Goal: Task Accomplishment & Management: Use online tool/utility

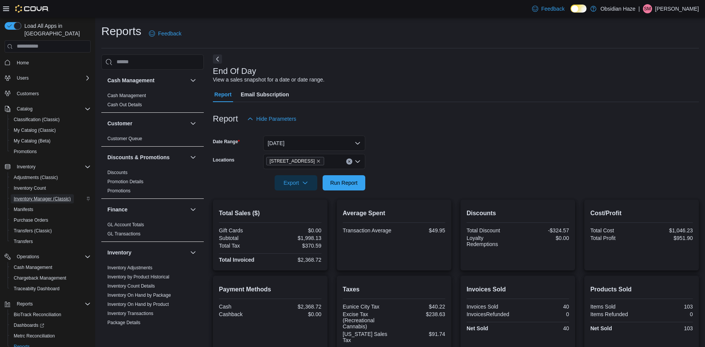
click at [31, 196] on span "Inventory Manager (Classic)" at bounding box center [42, 199] width 57 height 6
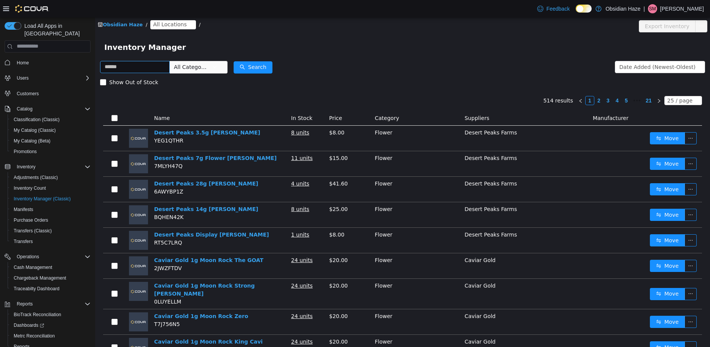
click at [135, 66] on input "text" at bounding box center [135, 67] width 70 height 12
type input "*********"
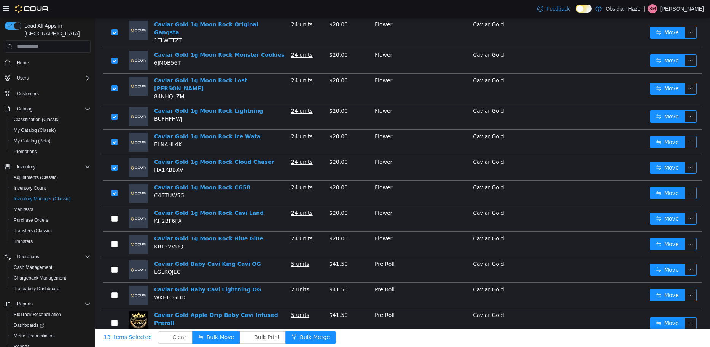
scroll to position [267, 0]
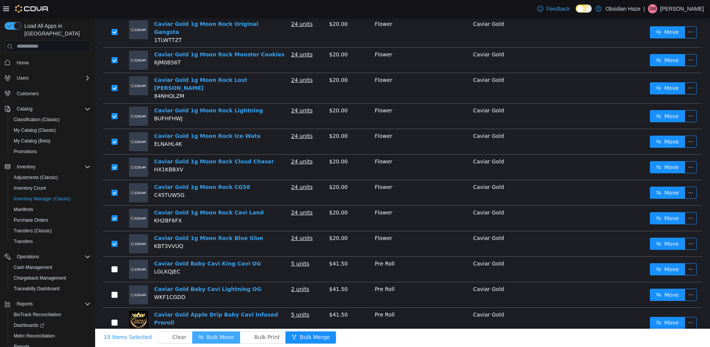
click at [204, 335] on button "Bulk Move" at bounding box center [216, 337] width 48 height 12
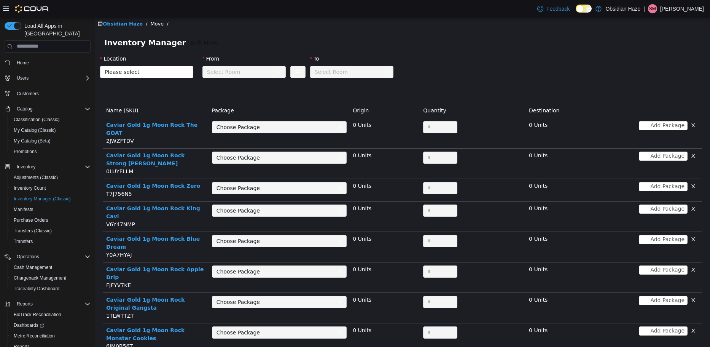
click at [295, 132] on div "Choose Package" at bounding box center [277, 126] width 121 height 11
click at [156, 71] on span "Please select" at bounding box center [143, 72] width 76 height 8
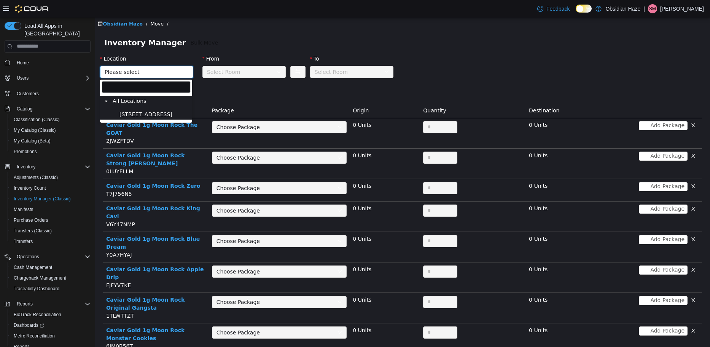
click at [151, 113] on span "[STREET_ADDRESS]" at bounding box center [154, 114] width 73 height 10
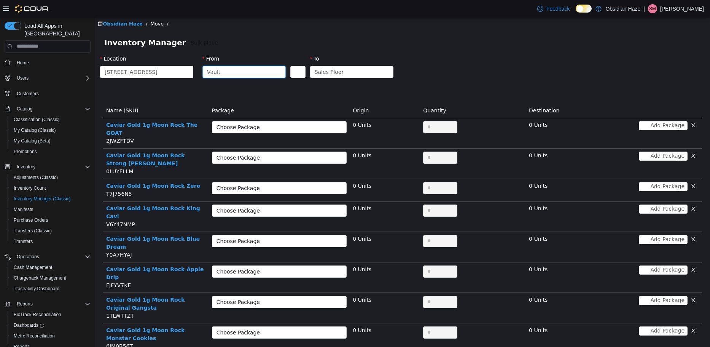
click at [228, 70] on div "Vault" at bounding box center [241, 71] width 69 height 11
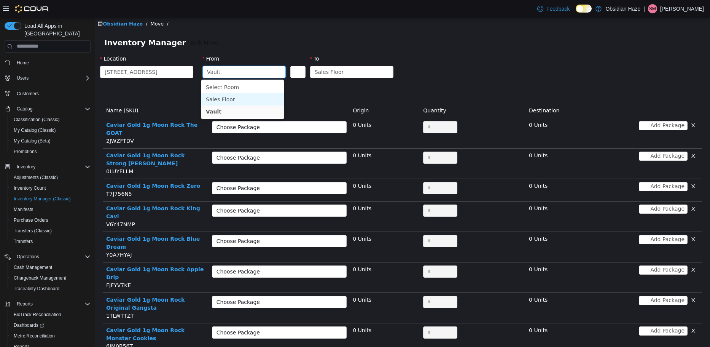
click at [231, 99] on li "Sales Floor" at bounding box center [242, 99] width 83 height 12
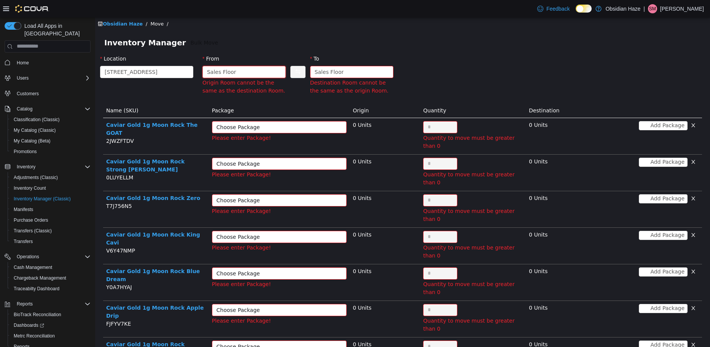
click at [246, 75] on div "Sales Floor" at bounding box center [241, 71] width 69 height 11
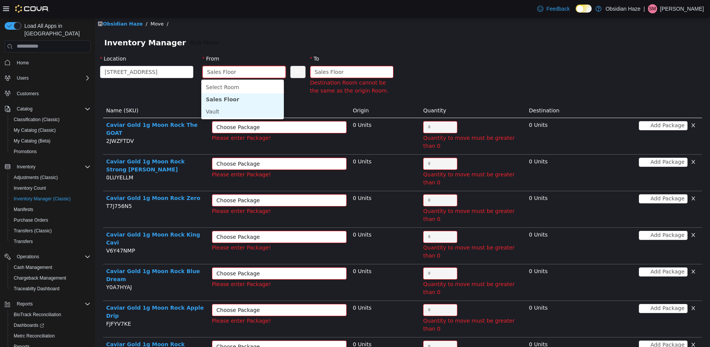
click at [226, 108] on li "Vault" at bounding box center [242, 111] width 83 height 12
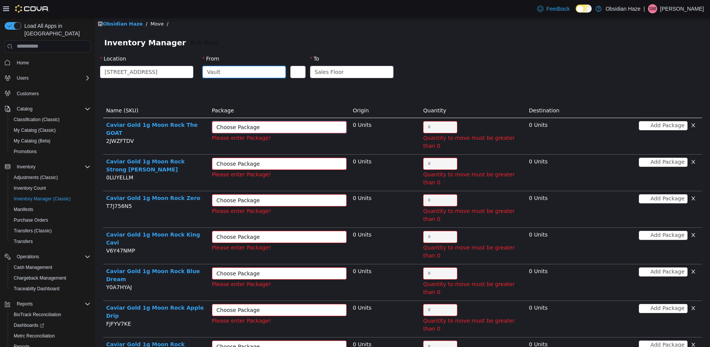
click at [279, 131] on div "Choose Package" at bounding box center [277, 126] width 121 height 11
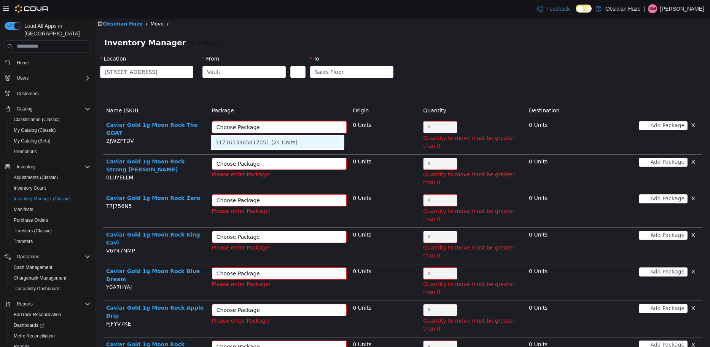
click at [268, 143] on li "3171653365817051 (24 Units)" at bounding box center [278, 142] width 134 height 12
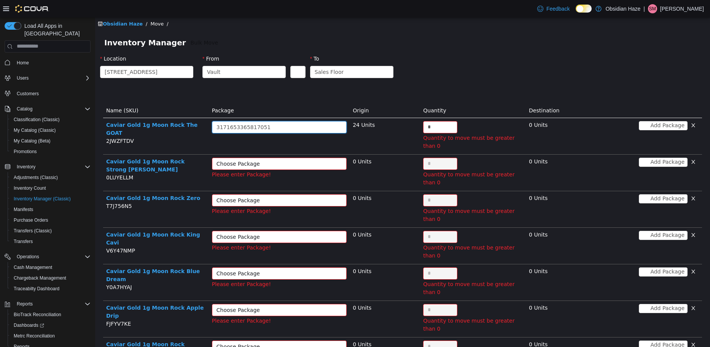
click at [265, 160] on div "Choose Package" at bounding box center [275, 164] width 117 height 8
click at [270, 173] on li "6730670042267552 (24 Units)" at bounding box center [278, 171] width 134 height 12
click at [272, 196] on div "Choose Package" at bounding box center [275, 200] width 117 height 8
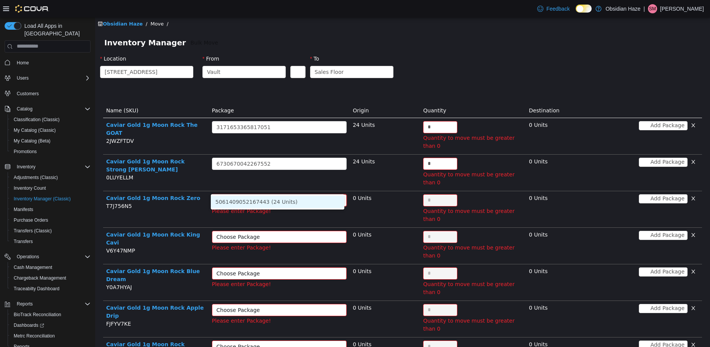
drag, startPoint x: 282, startPoint y: 196, endPoint x: 286, endPoint y: 203, distance: 8.0
click at [283, 198] on li "5061409052167443 (24 Units)" at bounding box center [278, 201] width 134 height 12
click at [285, 233] on div "Choose Package" at bounding box center [275, 237] width 117 height 8
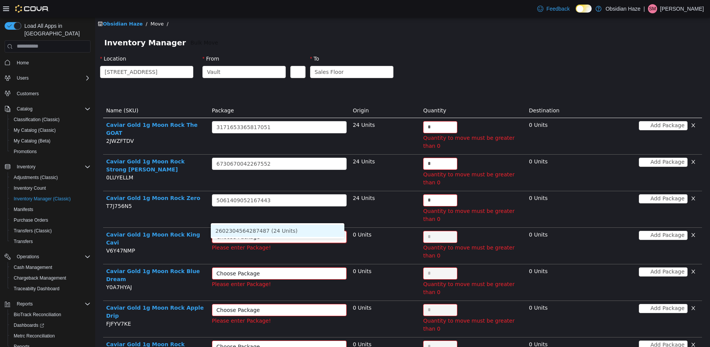
click at [284, 230] on li "2602304564287487 (24 Units)" at bounding box center [278, 230] width 134 height 12
click at [292, 269] on div "Choose Package" at bounding box center [275, 273] width 117 height 8
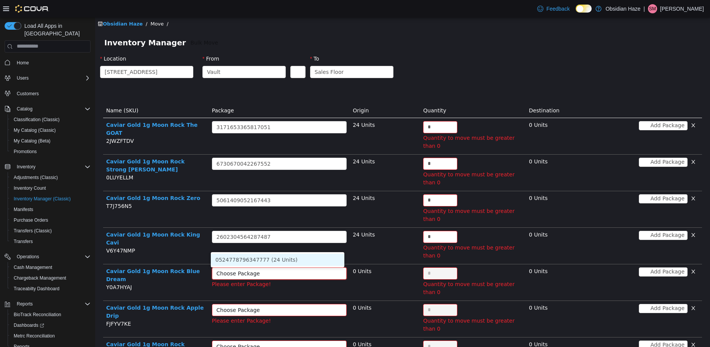
drag, startPoint x: 293, startPoint y: 255, endPoint x: 296, endPoint y: 260, distance: 5.8
click at [294, 257] on li "0524778796347777 (24 Units)" at bounding box center [278, 259] width 134 height 12
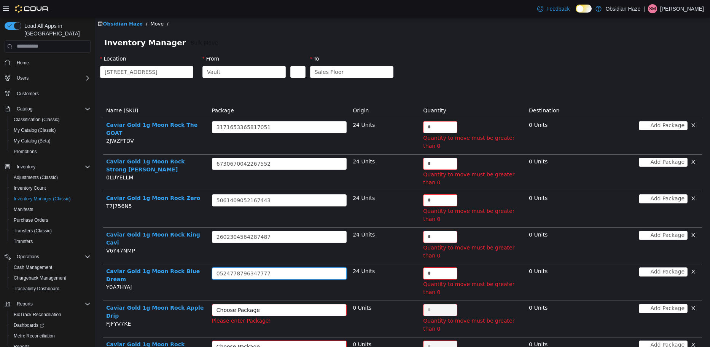
click at [298, 306] on div "Choose Package" at bounding box center [275, 310] width 117 height 8
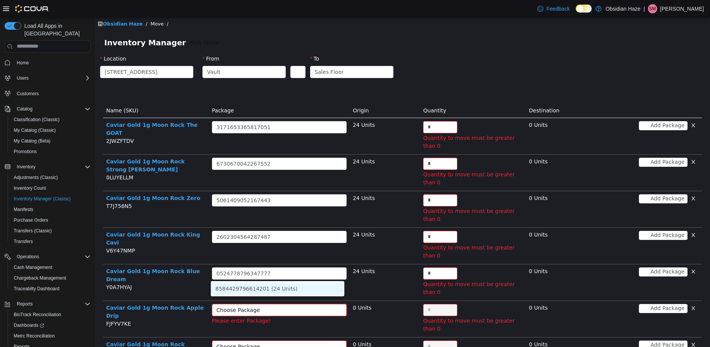
drag, startPoint x: 305, startPoint y: 283, endPoint x: 305, endPoint y: 292, distance: 8.4
click at [305, 285] on li "8584429796614201 (24 Units)" at bounding box center [278, 288] width 134 height 12
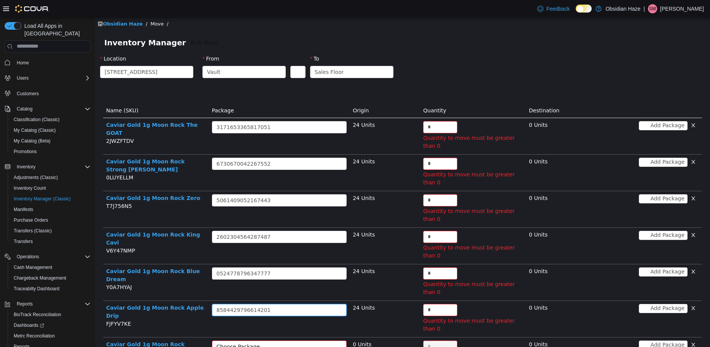
click at [294, 342] on div "Choose Package" at bounding box center [275, 346] width 117 height 8
click at [283, 313] on li "5409788241223061 (24 Units)" at bounding box center [278, 317] width 134 height 12
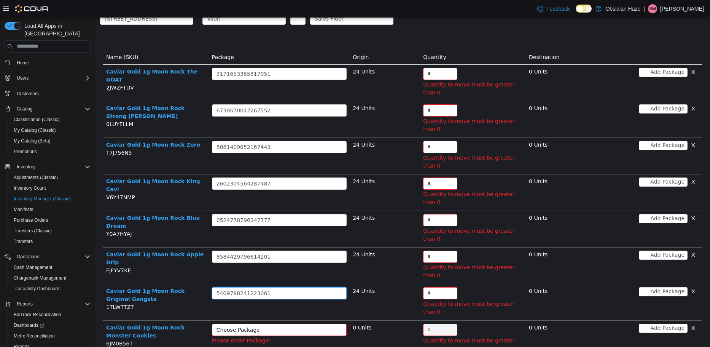
scroll to position [190, 0]
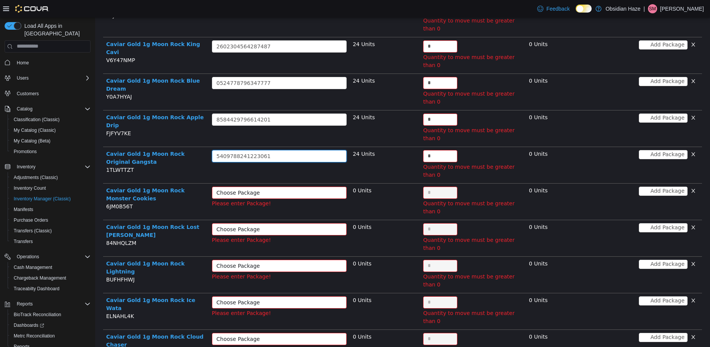
click at [268, 188] on div "Choose Package" at bounding box center [275, 192] width 117 height 8
click at [269, 164] on ul "9641766528589178 (24 Units)" at bounding box center [278, 157] width 134 height 15
click at [269, 161] on li "9641766528589178 (24 Units)" at bounding box center [278, 157] width 134 height 12
click at [270, 225] on div "Choose Package" at bounding box center [275, 229] width 117 height 8
click at [263, 188] on li "6718617529509589 (24 Units)" at bounding box center [278, 188] width 134 height 12
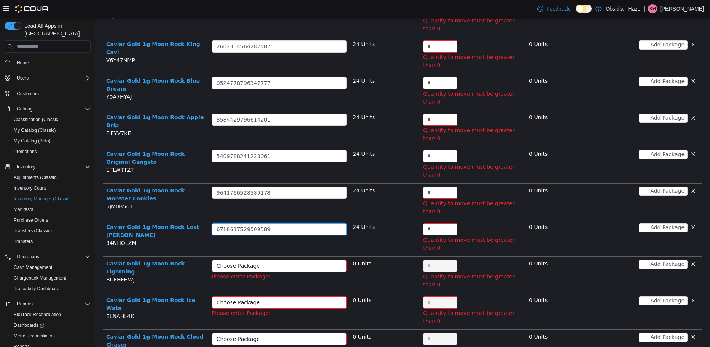
drag, startPoint x: 271, startPoint y: 200, endPoint x: 278, endPoint y: 207, distance: 10.2
click at [271, 262] on div "Choose Package" at bounding box center [275, 266] width 117 height 8
click at [279, 222] on li "6101151053491547 (24 Units)" at bounding box center [278, 217] width 134 height 12
click at [284, 298] on div "Choose Package" at bounding box center [275, 302] width 117 height 8
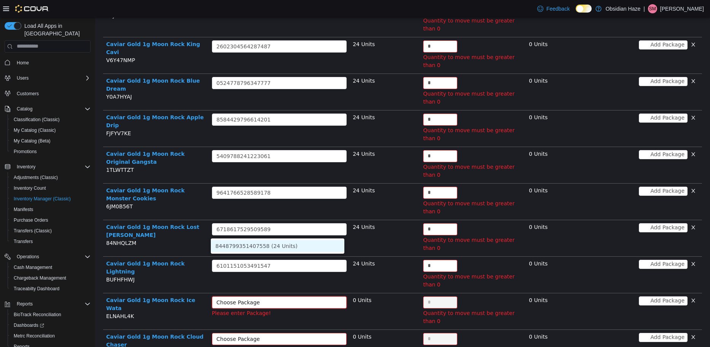
drag, startPoint x: 290, startPoint y: 245, endPoint x: 298, endPoint y: 257, distance: 14.6
click at [290, 246] on li "8448799351407558 (24 Units)" at bounding box center [278, 245] width 134 height 12
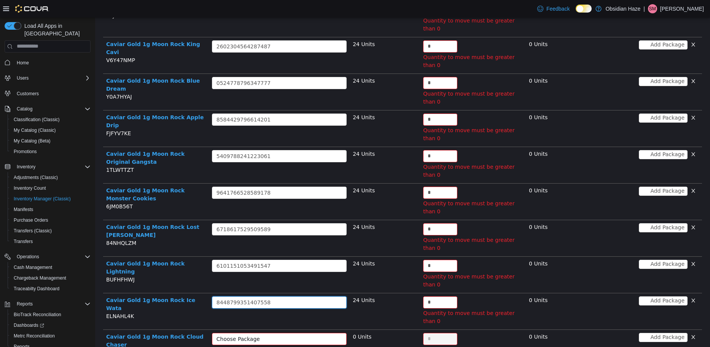
click at [296, 335] on div "Choose Package" at bounding box center [275, 339] width 117 height 8
click at [284, 272] on li "0471653110810340 (24 Units)" at bounding box center [278, 274] width 134 height 12
drag, startPoint x: 268, startPoint y: 298, endPoint x: 271, endPoint y: 309, distance: 11.4
click at [269, 300] on ul "7543887399883833 (24 Units)" at bounding box center [278, 304] width 134 height 15
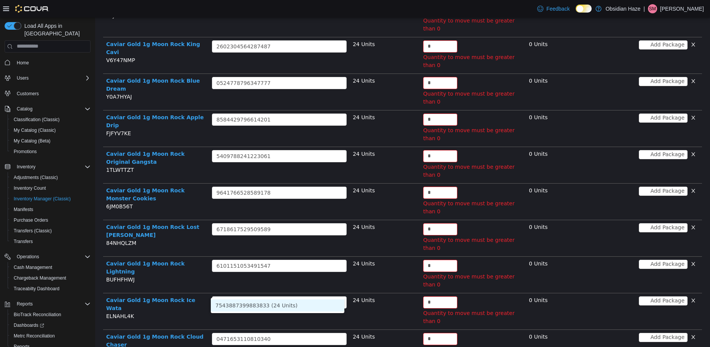
click at [271, 310] on li "7543887399883833 (24 Units)" at bounding box center [278, 305] width 134 height 12
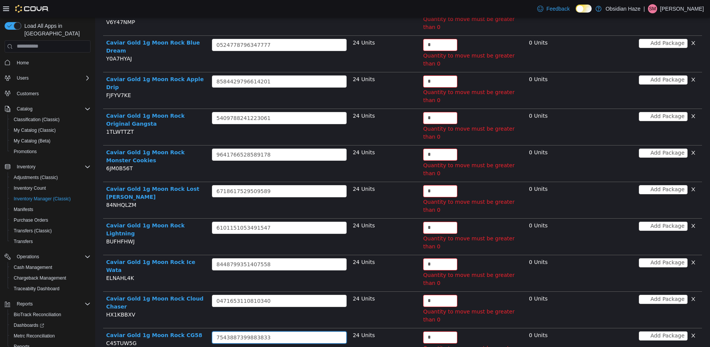
scroll to position [261, 0]
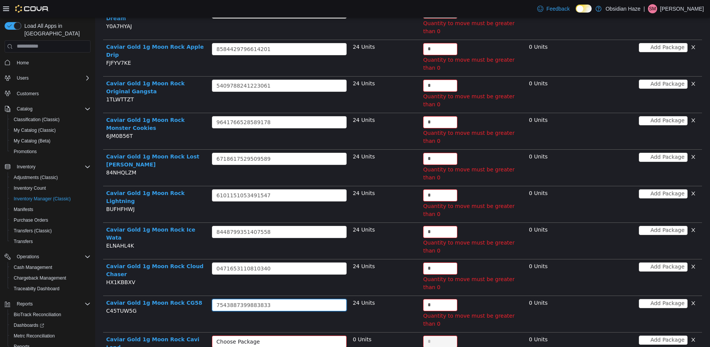
click at [268, 337] on div "Choose Package" at bounding box center [275, 341] width 117 height 8
click at [271, 262] on li "6911593538376619 (24 Units)" at bounding box center [278, 263] width 134 height 12
click at [286, 285] on ul "9265818651968851 (24 Units)" at bounding box center [278, 292] width 134 height 15
click at [288, 292] on li "9265818651968851 (24 Units)" at bounding box center [278, 292] width 134 height 12
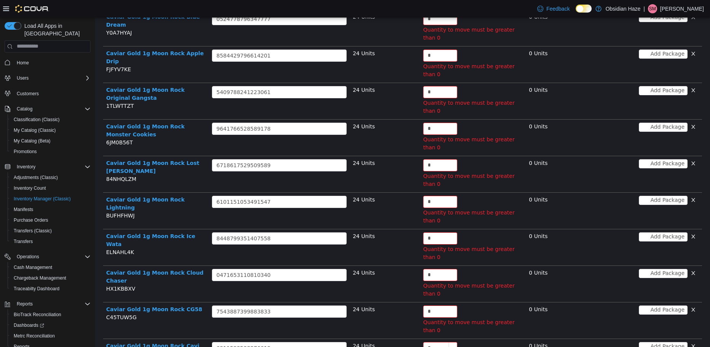
type input "**"
click at [432, 342] on input "*" at bounding box center [441, 347] width 34 height 11
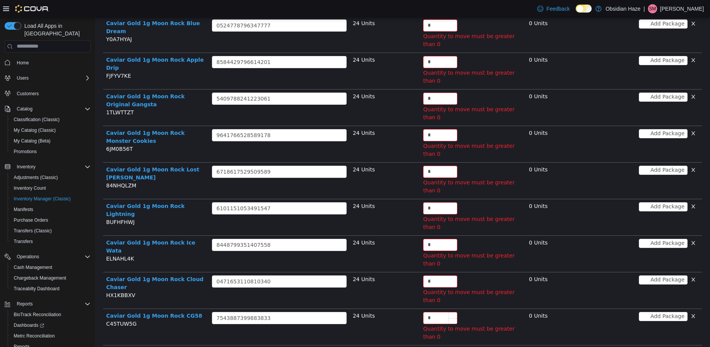
type input "**"
click at [431, 311] on div "*" at bounding box center [440, 317] width 34 height 12
click at [434, 312] on input "*" at bounding box center [441, 317] width 34 height 11
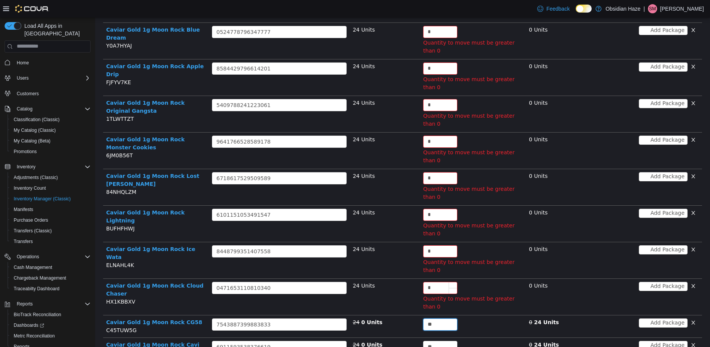
type input "**"
click at [434, 282] on input "*" at bounding box center [441, 287] width 34 height 11
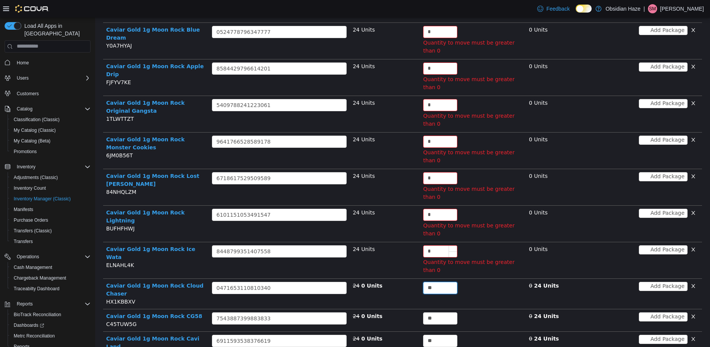
type input "**"
click at [438, 245] on input "*" at bounding box center [441, 250] width 34 height 11
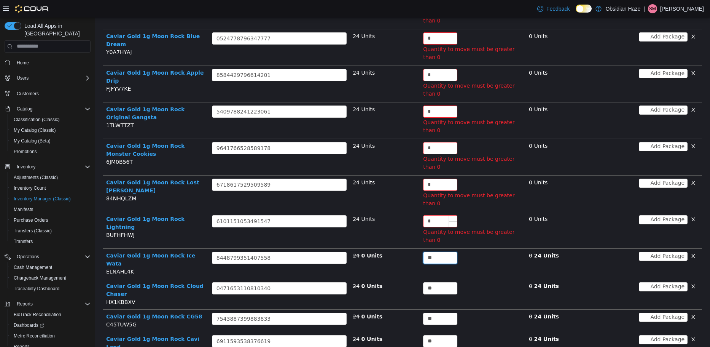
type input "**"
click at [439, 215] on input "*" at bounding box center [441, 220] width 34 height 11
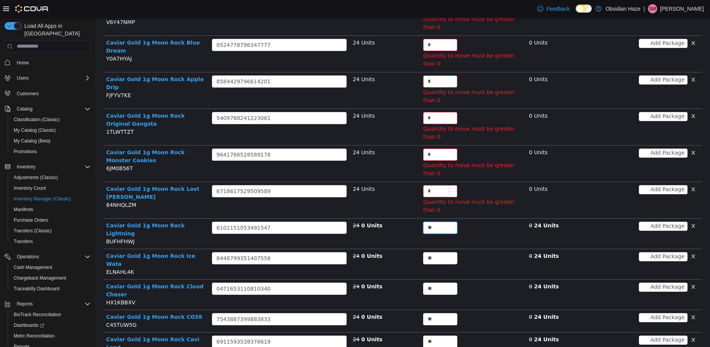
type input "**"
click at [436, 185] on input "*" at bounding box center [441, 190] width 34 height 11
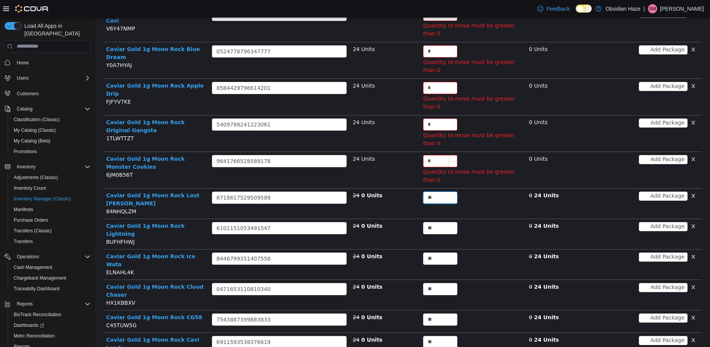
type input "**"
click at [437, 155] on input "*" at bounding box center [441, 160] width 34 height 11
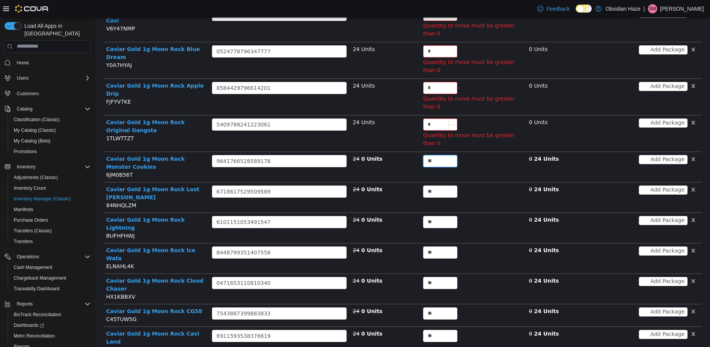
type input "**"
click at [431, 118] on input "*" at bounding box center [441, 123] width 34 height 11
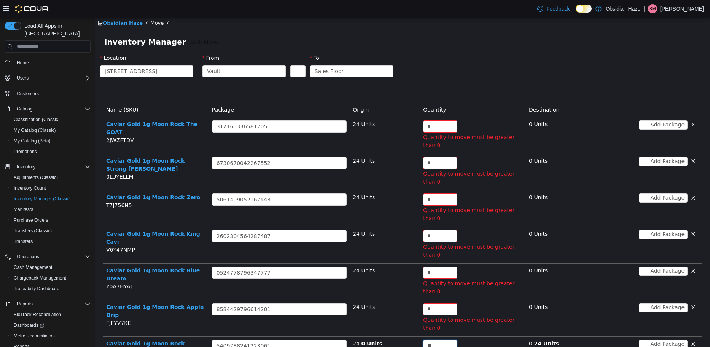
scroll to position [0, 0]
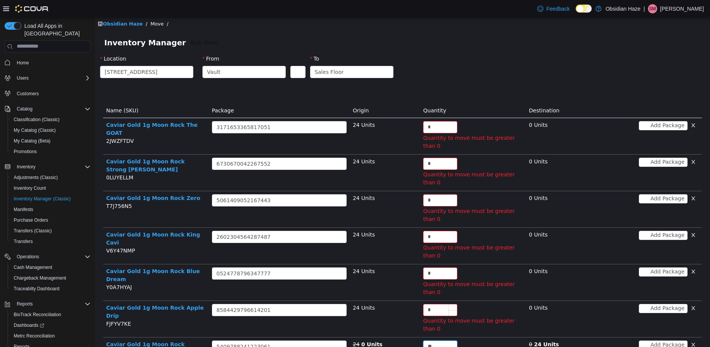
type input "**"
click at [438, 304] on input "*" at bounding box center [441, 309] width 34 height 11
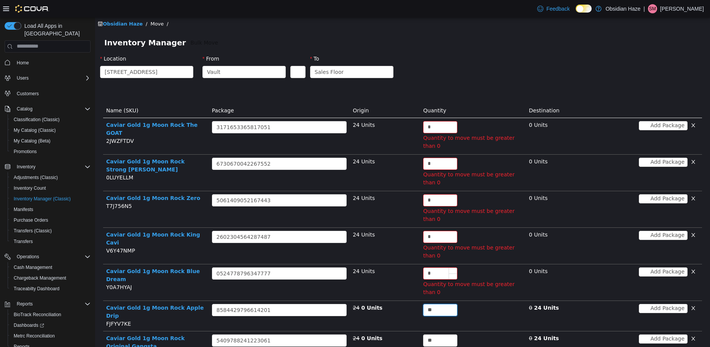
type input "**"
click at [438, 267] on input "*" at bounding box center [441, 272] width 34 height 11
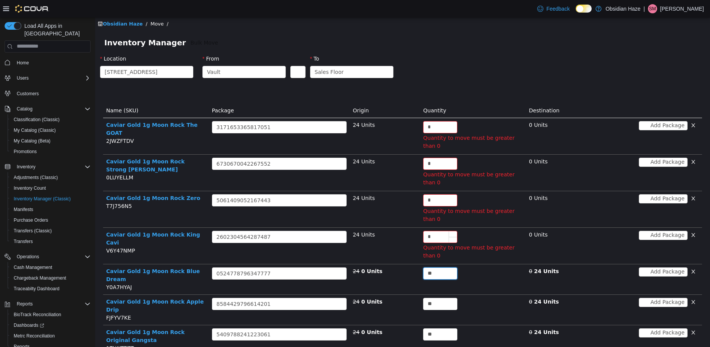
type input "**"
click at [435, 231] on input "*" at bounding box center [441, 236] width 34 height 11
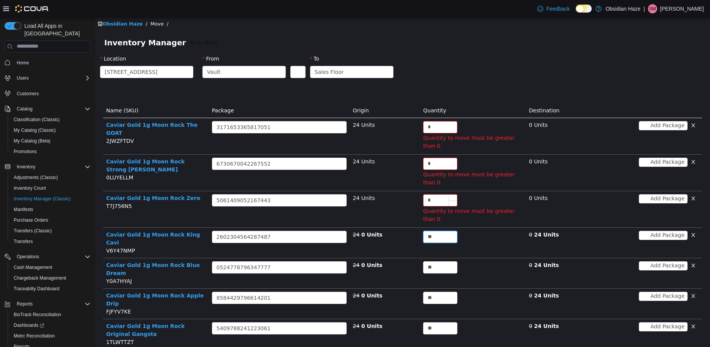
type input "**"
click at [439, 194] on div "*" at bounding box center [440, 200] width 34 height 12
click at [439, 194] on input "*" at bounding box center [441, 199] width 34 height 11
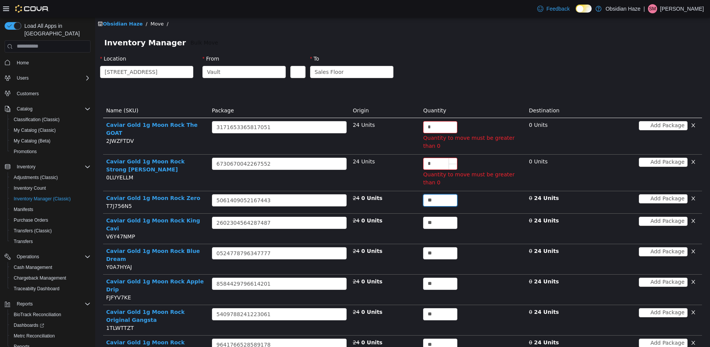
type input "**"
click at [429, 158] on input "*" at bounding box center [441, 163] width 34 height 11
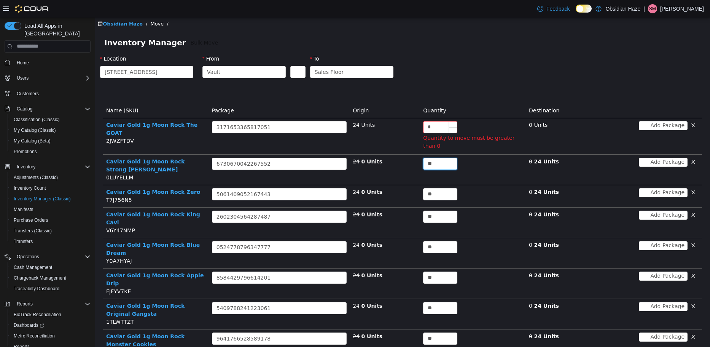
type input "**"
click at [431, 127] on input "*" at bounding box center [441, 126] width 34 height 11
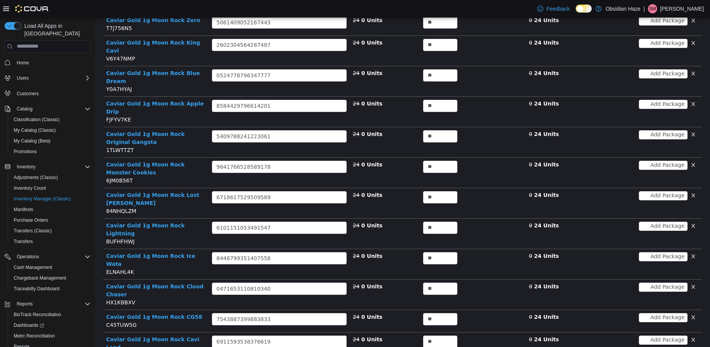
scroll to position [190, 0]
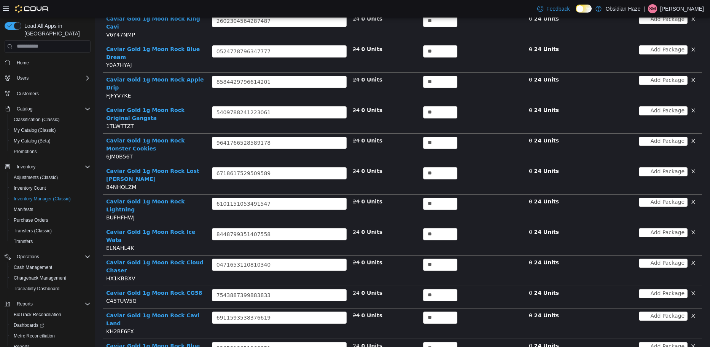
type input "**"
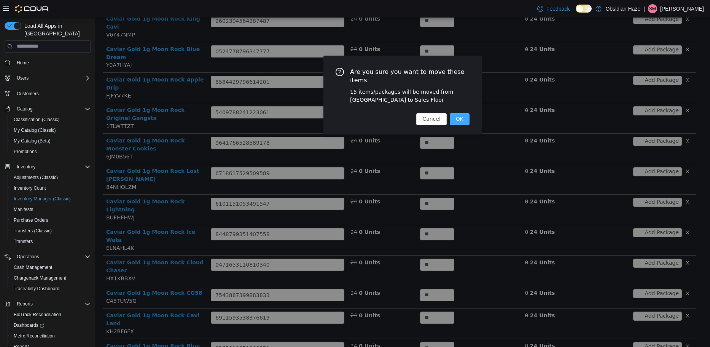
click at [455, 113] on button "OK" at bounding box center [460, 119] width 20 height 12
